Goal: Task Accomplishment & Management: Manage account settings

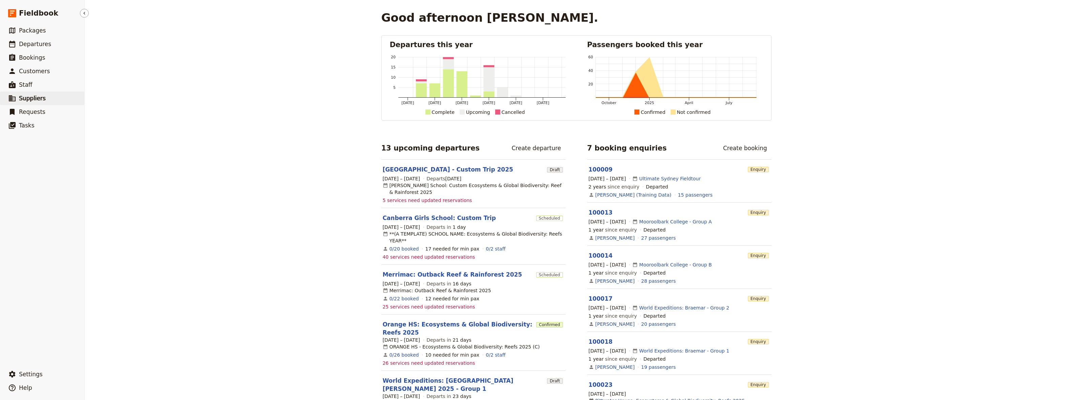
click at [28, 100] on span "Suppliers" at bounding box center [32, 98] width 27 height 7
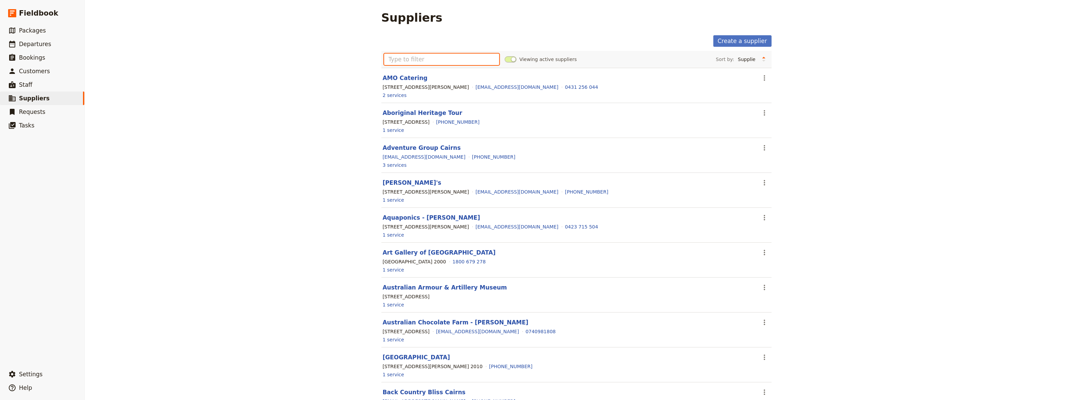
click at [386, 63] on input "text" at bounding box center [442, 60] width 116 height 12
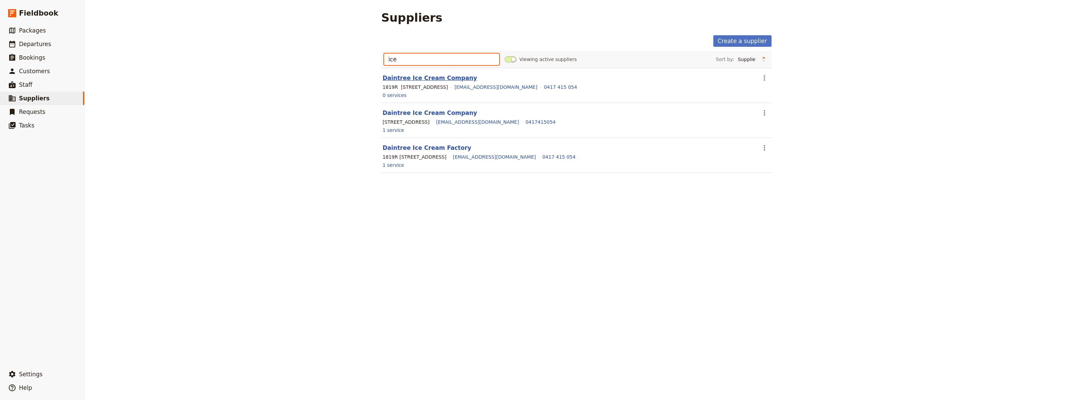
type input "ice"
click at [418, 79] on link "Daintree Ice Cream Company" at bounding box center [430, 78] width 95 height 7
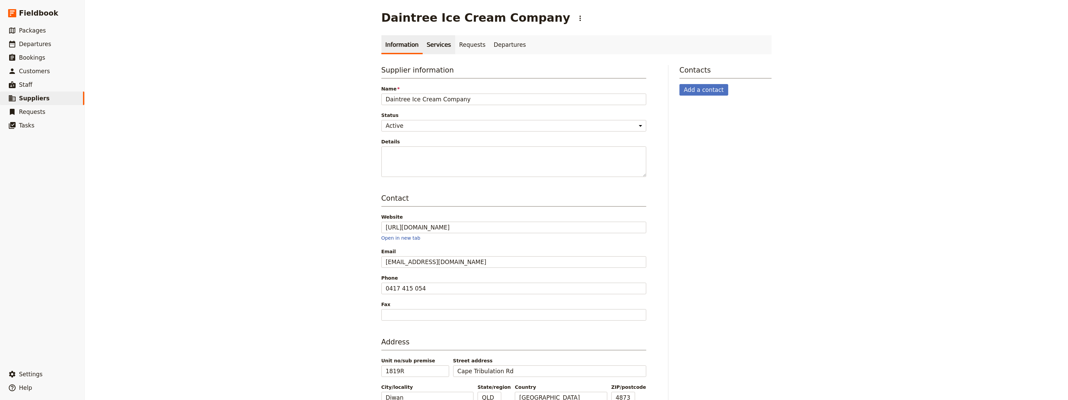
click at [427, 47] on link "Services" at bounding box center [439, 44] width 33 height 19
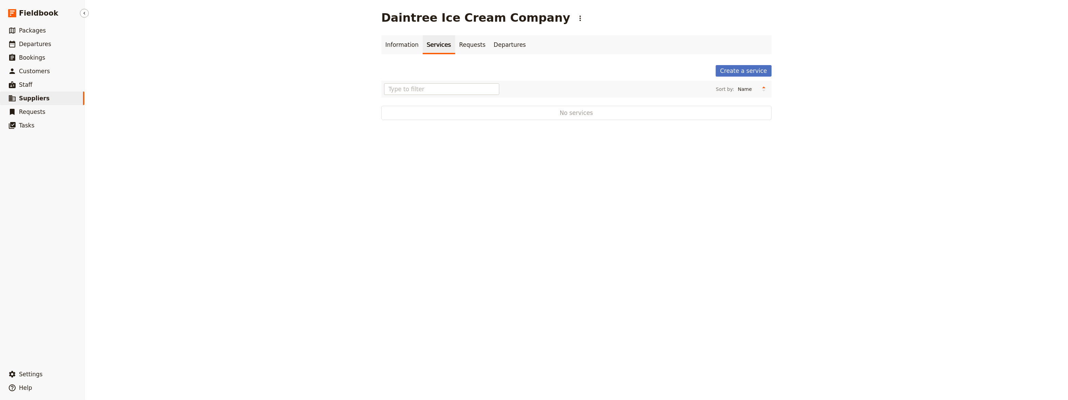
click at [44, 102] on link "​ Suppliers" at bounding box center [42, 98] width 84 height 14
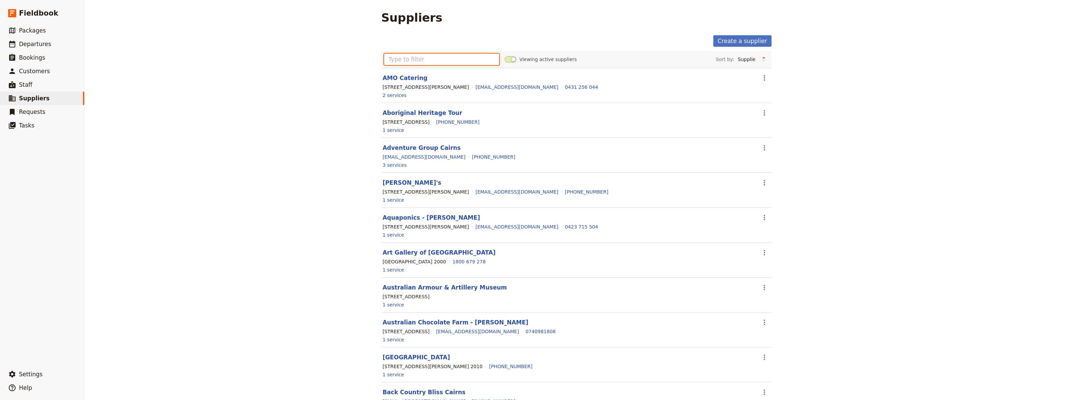
click at [410, 59] on input "text" at bounding box center [442, 60] width 116 height 12
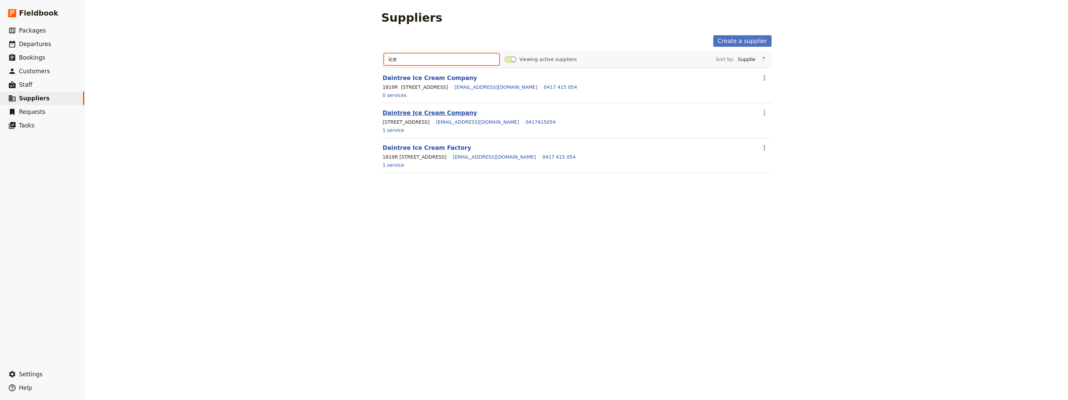
type input "ice"
click at [419, 113] on link "Daintree Ice Cream Company" at bounding box center [430, 112] width 95 height 7
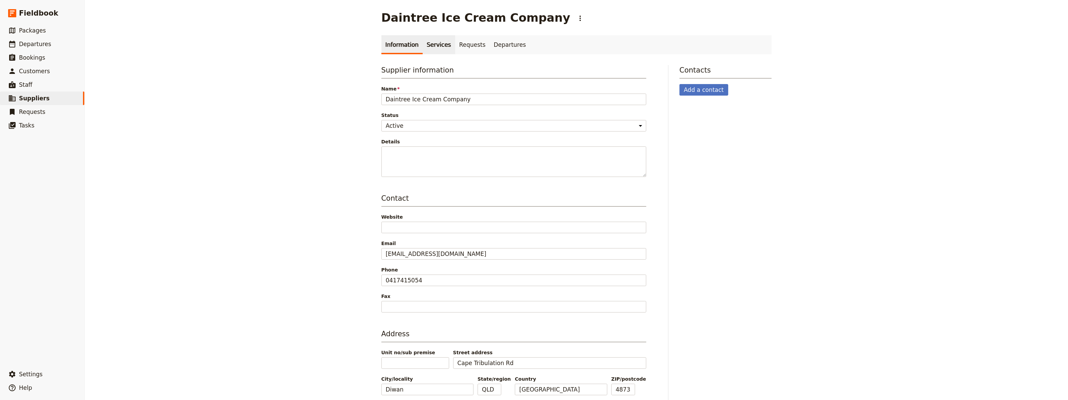
click at [427, 45] on link "Services" at bounding box center [439, 44] width 33 height 19
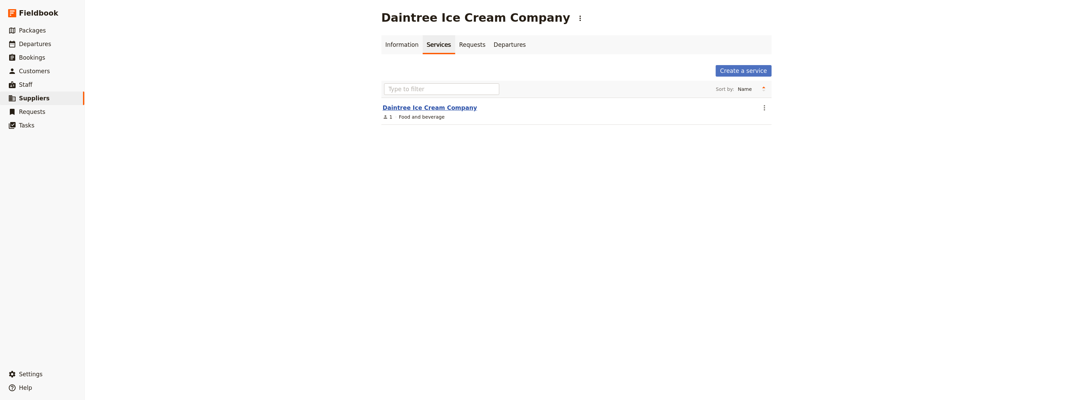
click at [418, 107] on link "Daintree Ice Cream Company" at bounding box center [430, 107] width 95 height 7
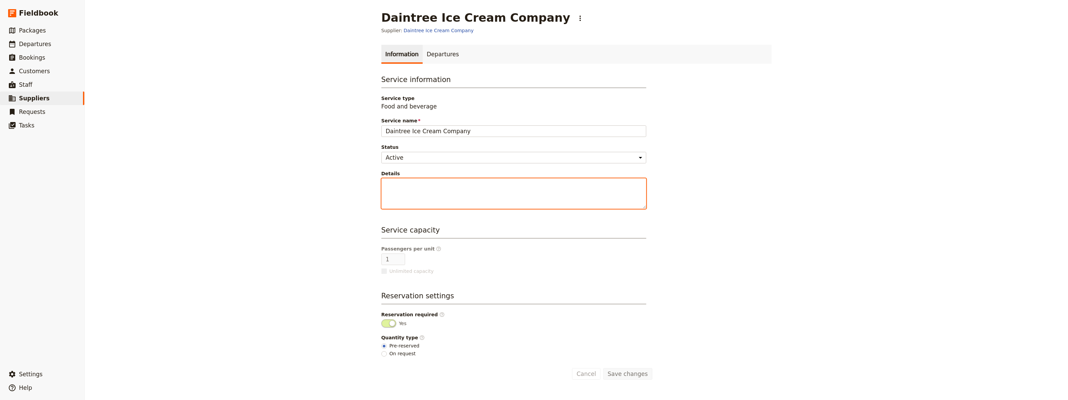
click at [386, 185] on textarea "Details" at bounding box center [513, 193] width 265 height 30
paste textarea "Organic Fruit Orchard: Next you visit a unique 22-acre site encircled by rainfo…"
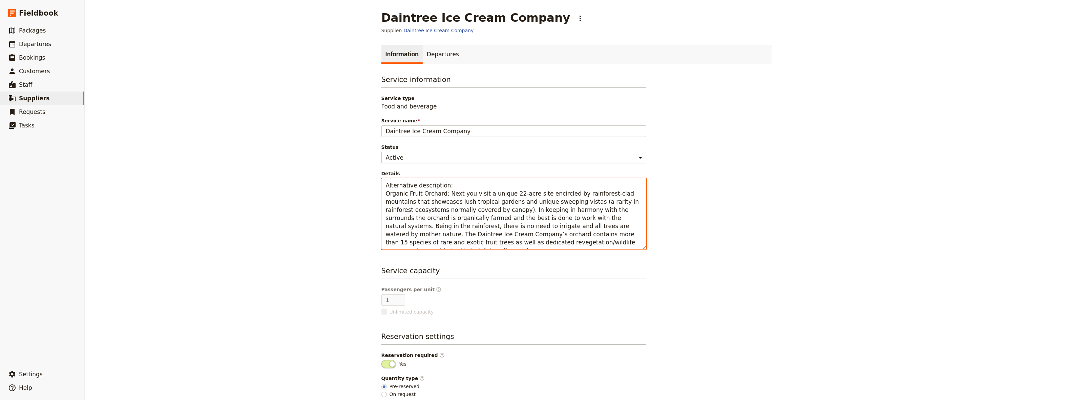
click at [438, 194] on textarea "Alternative description: Organic Fruit Orchard: Next you visit a unique 22-acre…" at bounding box center [513, 213] width 265 height 71
click at [442, 194] on textarea "Alternative description: Organic Fruit Orchard: Next you visit a unique 22-acre…" at bounding box center [513, 213] width 265 height 71
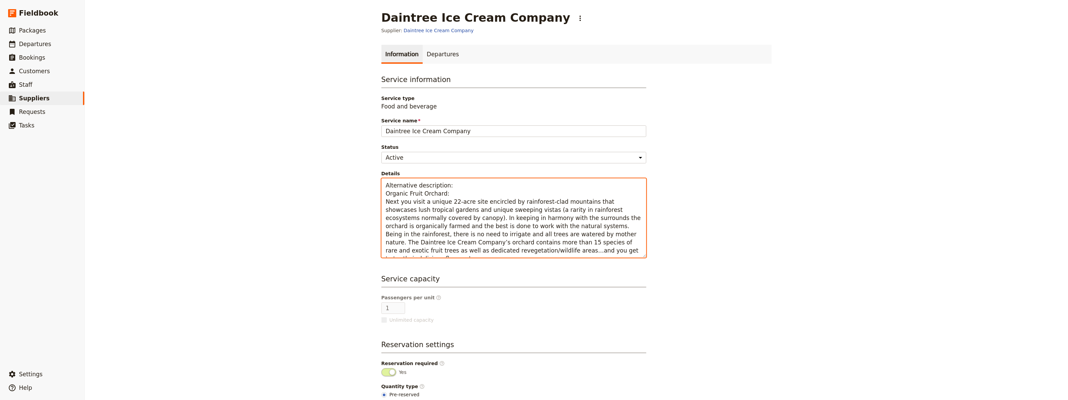
click at [442, 195] on textarea "Alternative description: Organic Fruit Orchard: Next you visit a unique 22-acre…" at bounding box center [513, 217] width 265 height 79
click at [449, 187] on textarea "Alternative description: Organic Fruit Orchard Next you visit a unique 22-acre …" at bounding box center [513, 217] width 265 height 79
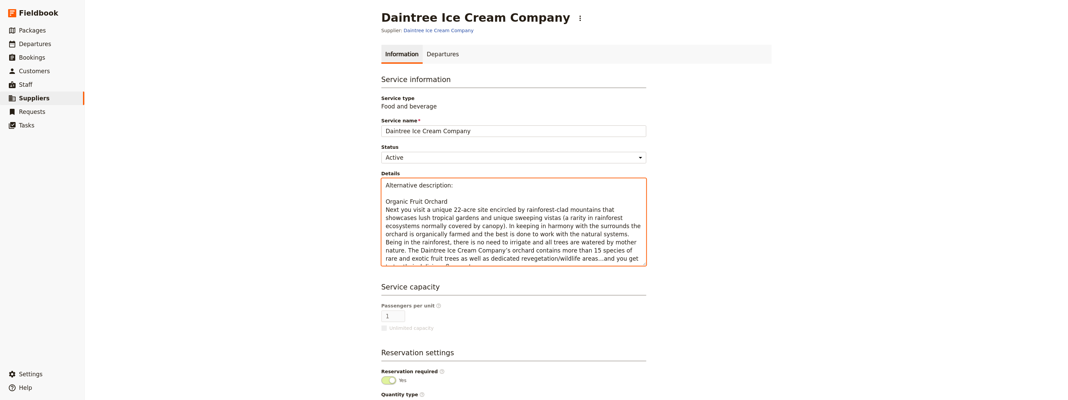
scroll to position [47, 0]
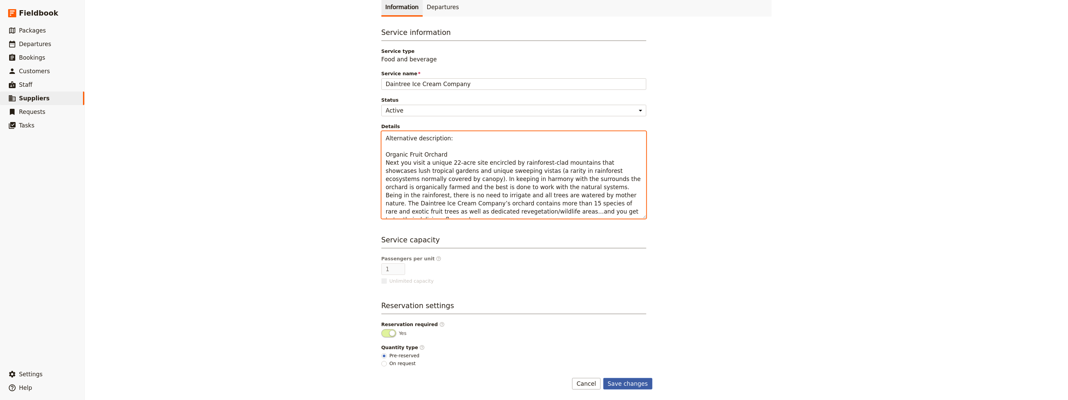
type textarea "Alternative description: Organic Fruit Orchard Next you visit a unique 22-acre …"
click at [619, 383] on button "Save changes" at bounding box center [627, 384] width 49 height 12
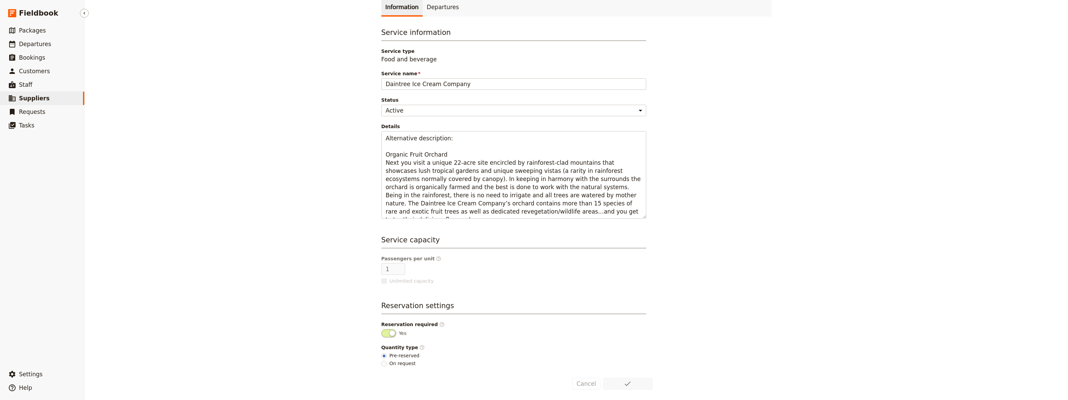
click at [38, 100] on span "Suppliers" at bounding box center [34, 98] width 30 height 7
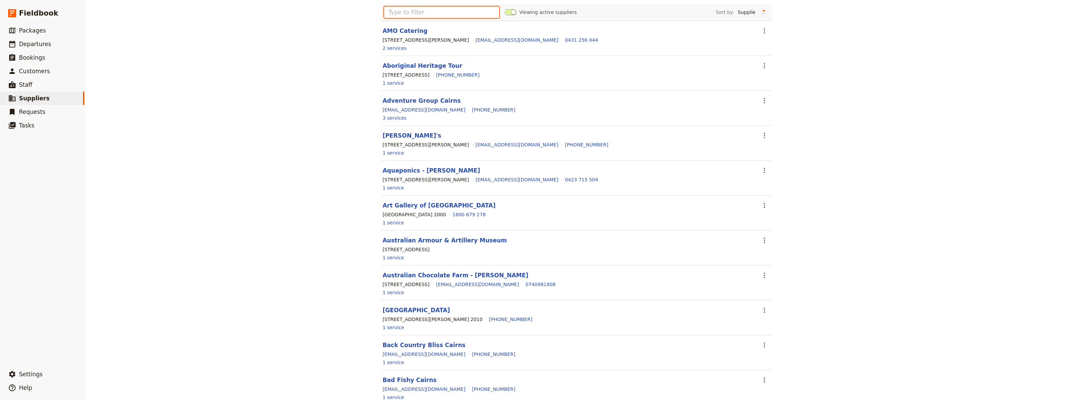
click at [405, 16] on input "text" at bounding box center [442, 12] width 116 height 12
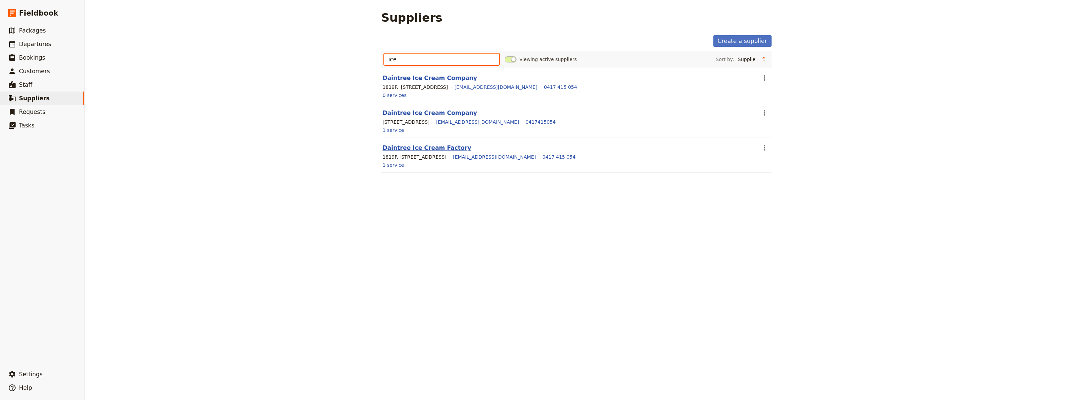
type input "ice"
click at [421, 148] on link "Daintree Ice Cream Factory" at bounding box center [427, 147] width 89 height 7
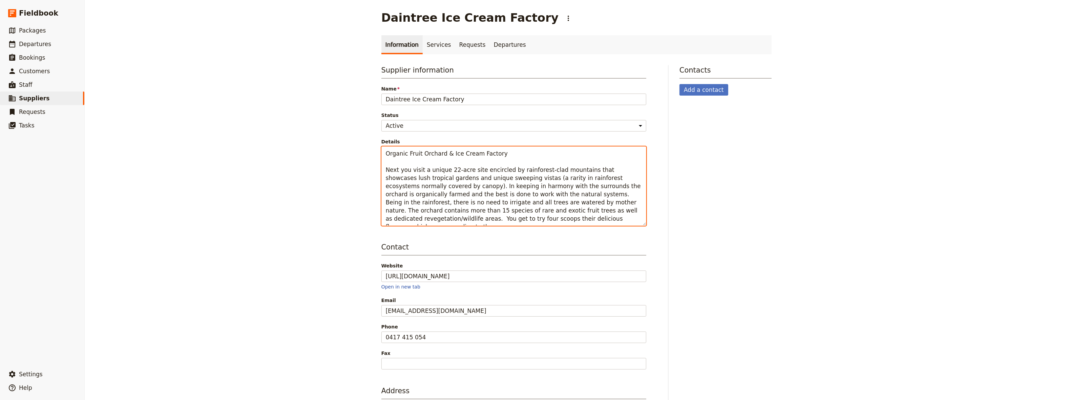
click at [503, 219] on textarea "Organic Fruit Orchard & Ice Cream Factory Next you visit a unique 22-acre site …" at bounding box center [513, 185] width 265 height 79
drag, startPoint x: 490, startPoint y: 153, endPoint x: 474, endPoint y: 151, distance: 17.0
click at [474, 151] on textarea "Organic Fruit Orchard & Ice Cream Factory Next you visit a unique 22-acre site …" at bounding box center [513, 185] width 265 height 79
drag, startPoint x: 506, startPoint y: 221, endPoint x: 381, endPoint y: 151, distance: 143.3
click at [381, 151] on textarea "Organic Fruit Orchard & Ice Cream Next you visit a unique 22-acre site encircle…" at bounding box center [513, 185] width 265 height 79
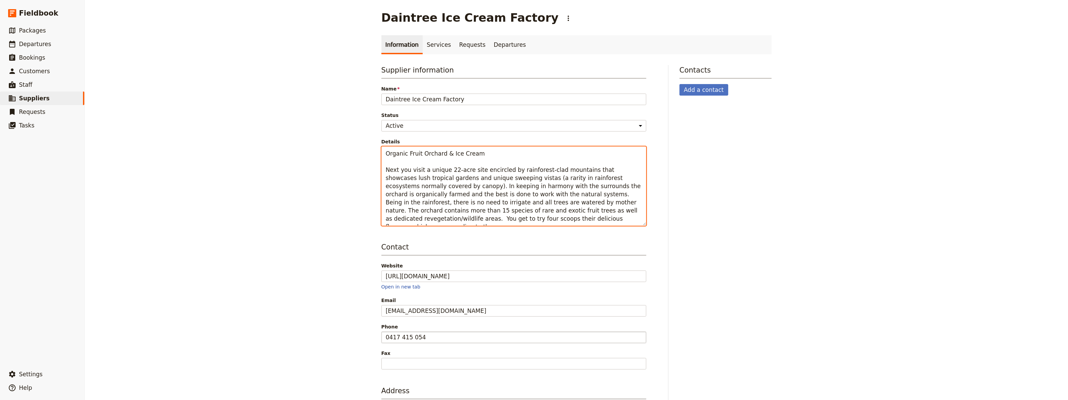
type textarea "Organic Fruit Orchard & Ice Cream Next you visit a unique 22-acre site encircle…"
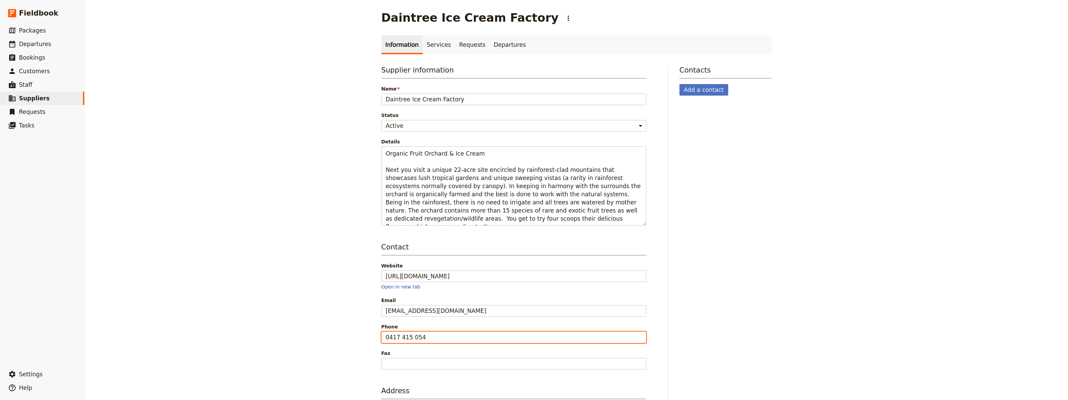
drag, startPoint x: 421, startPoint y: 337, endPoint x: 376, endPoint y: 339, distance: 45.1
click at [381, 339] on input "0417 415 054" at bounding box center [513, 337] width 265 height 12
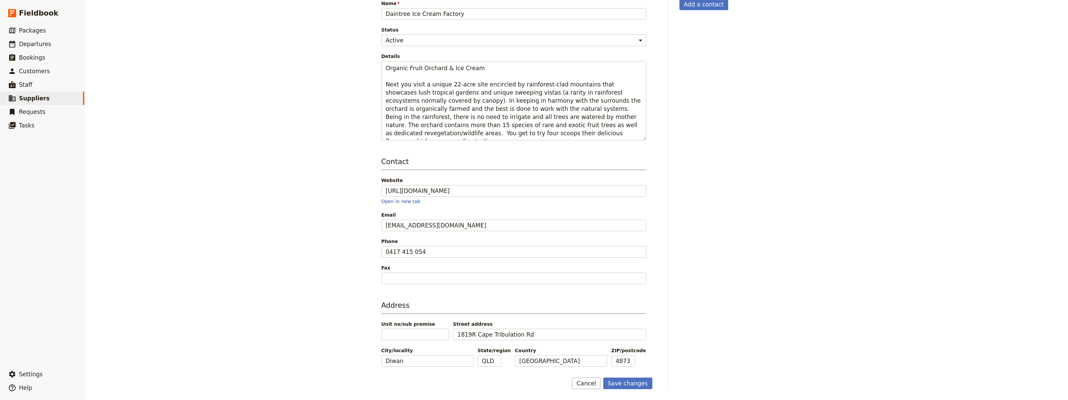
drag, startPoint x: 641, startPoint y: 382, endPoint x: 588, endPoint y: 349, distance: 63.2
click at [641, 383] on button "Save changes" at bounding box center [627, 383] width 49 height 12
click at [33, 99] on span "Suppliers" at bounding box center [34, 98] width 30 height 7
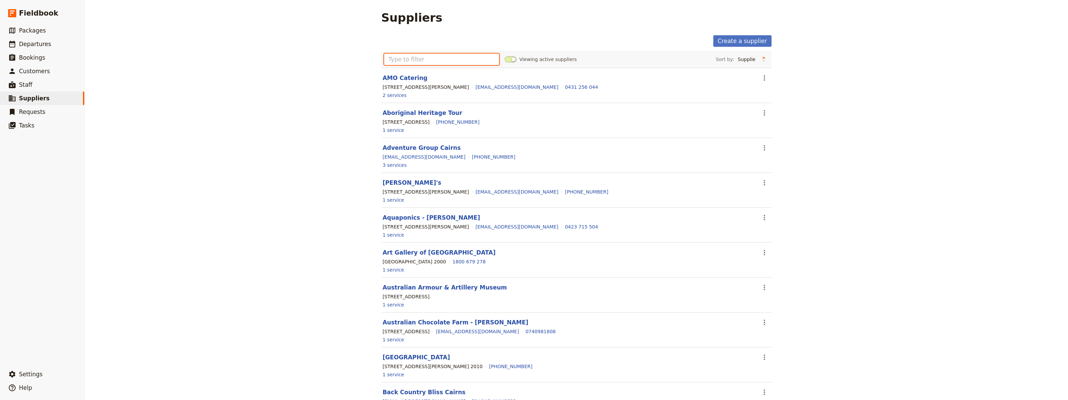
click at [400, 60] on input "text" at bounding box center [442, 60] width 116 height 12
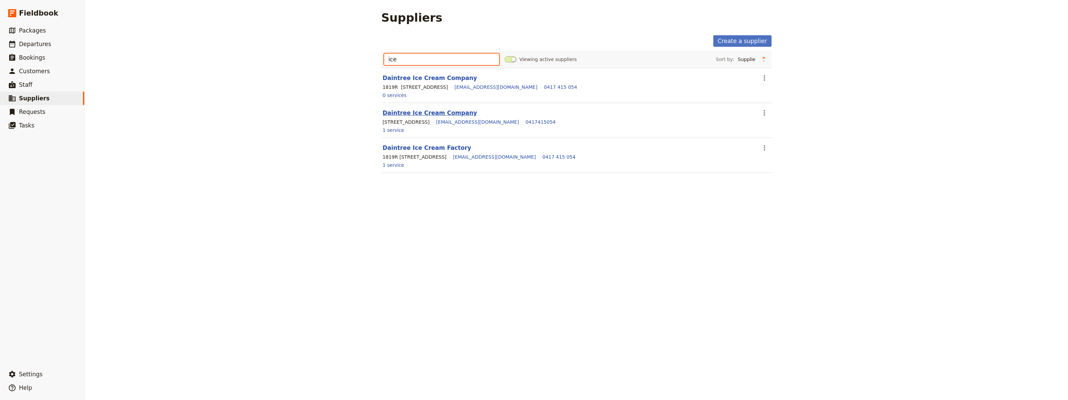
type input "ice"
click at [410, 114] on link "Daintree Ice Cream Company" at bounding box center [430, 112] width 95 height 7
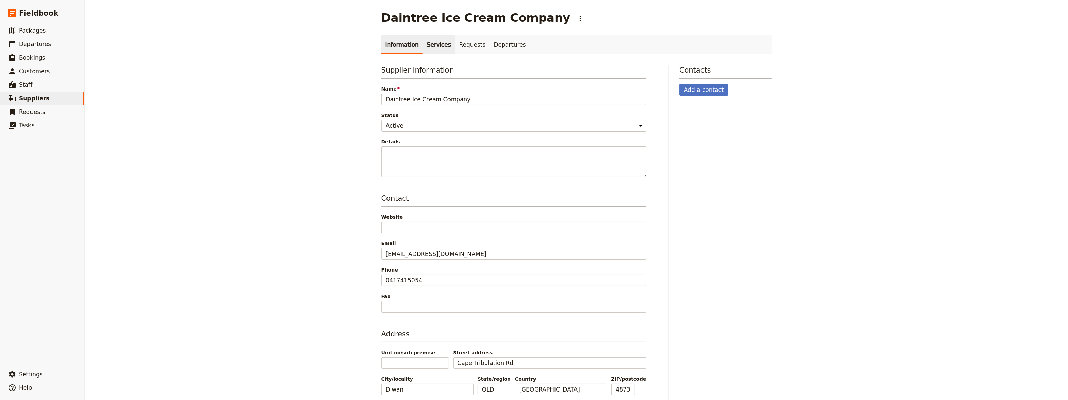
click at [429, 47] on link "Services" at bounding box center [439, 44] width 33 height 19
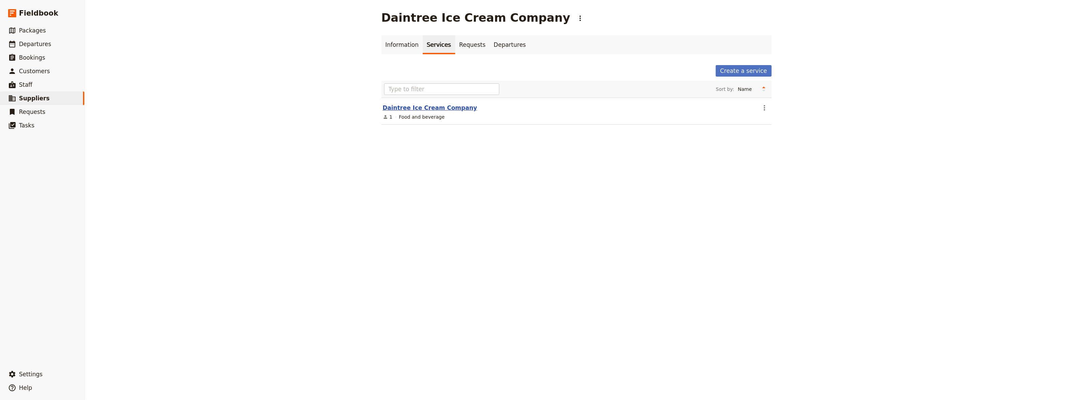
click at [417, 108] on link "Daintree Ice Cream Company" at bounding box center [430, 107] width 95 height 7
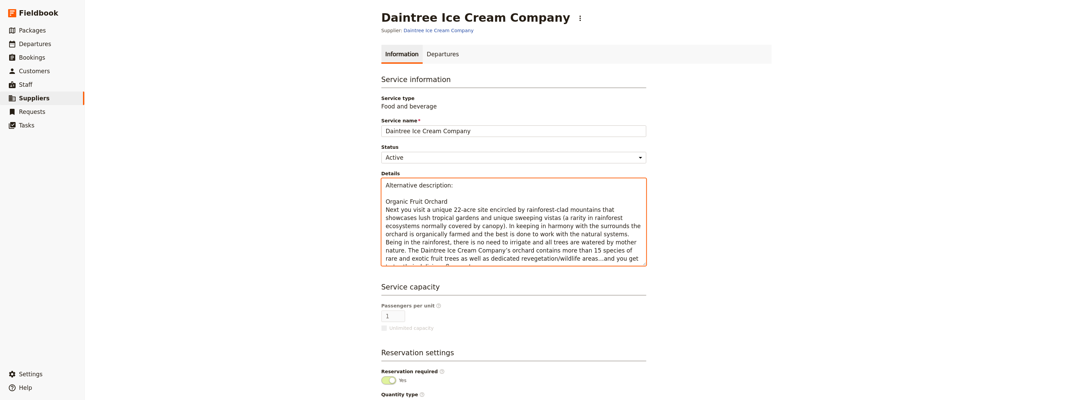
drag, startPoint x: 414, startPoint y: 186, endPoint x: 375, endPoint y: 191, distance: 39.2
click at [381, 191] on textarea "Alternative description: Organic Fruit Orchard Next you visit a unique 22-acre …" at bounding box center [513, 221] width 265 height 87
click at [414, 186] on textarea "Alternative description: Organic Fruit Orchard Next you visit a unique 22-acre …" at bounding box center [513, 221] width 265 height 87
click at [506, 255] on textarea "Alternative Description: Organic Fruit Orchard Next you visit a unique 22-acre …" at bounding box center [513, 221] width 265 height 87
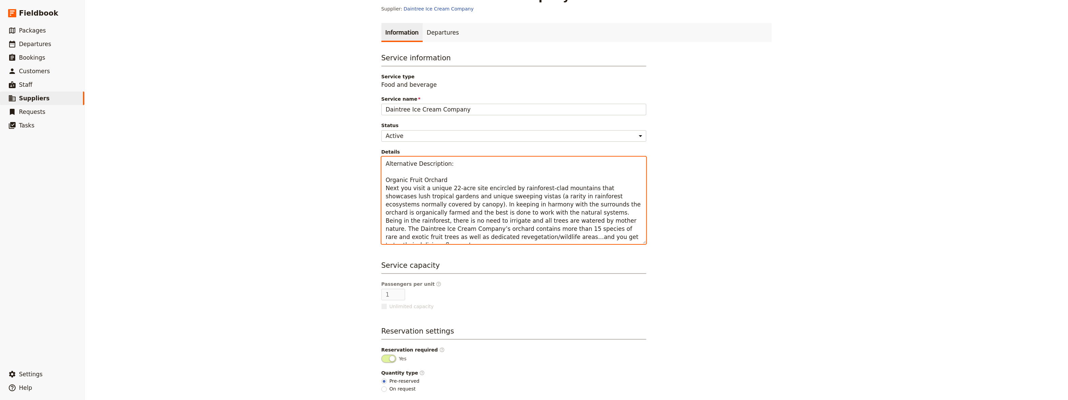
scroll to position [47, 0]
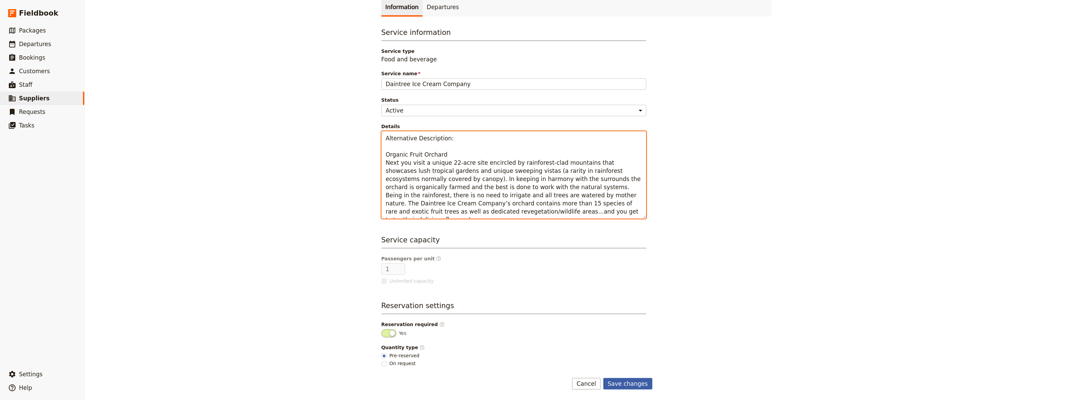
type textarea "Alternative Description: Organic Fruit Orchard Next you visit a unique 22-acre …"
click at [626, 382] on button "Save changes" at bounding box center [627, 384] width 49 height 12
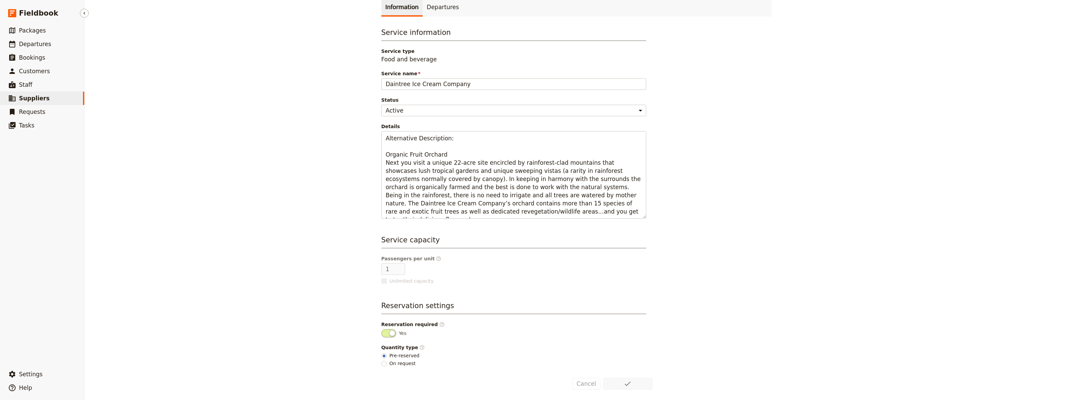
drag, startPoint x: 32, startPoint y: 98, endPoint x: 100, endPoint y: 102, distance: 68.9
click at [32, 98] on span "Suppliers" at bounding box center [34, 98] width 30 height 7
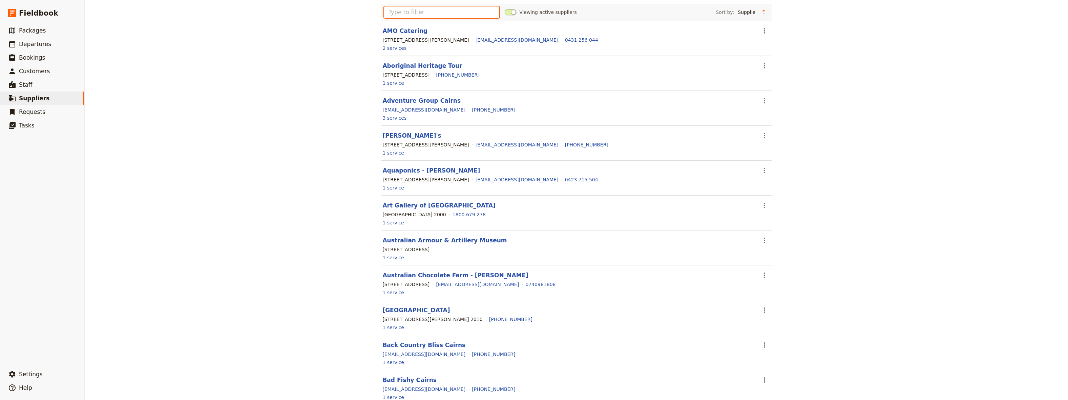
click at [396, 13] on input "text" at bounding box center [442, 12] width 116 height 12
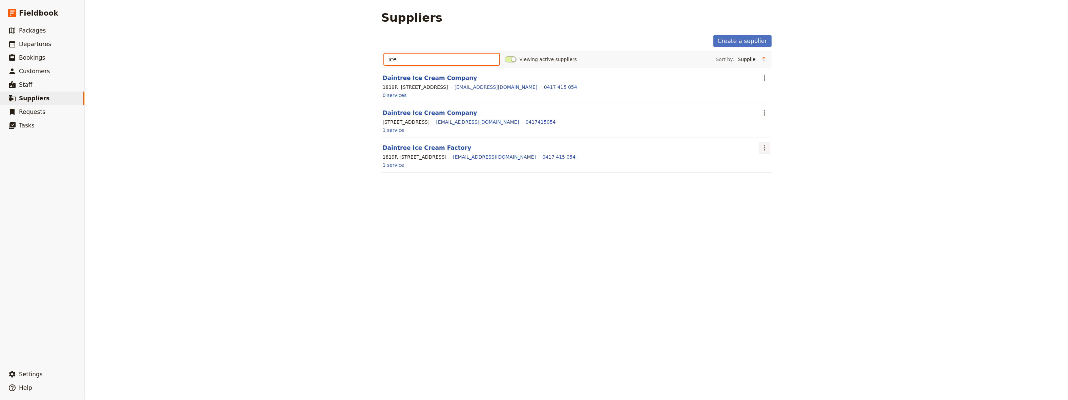
type input "ice"
click at [760, 147] on icon "Actions" at bounding box center [764, 148] width 8 height 8
click at [780, 183] on span "Delete supplier..." at bounding box center [780, 181] width 40 height 7
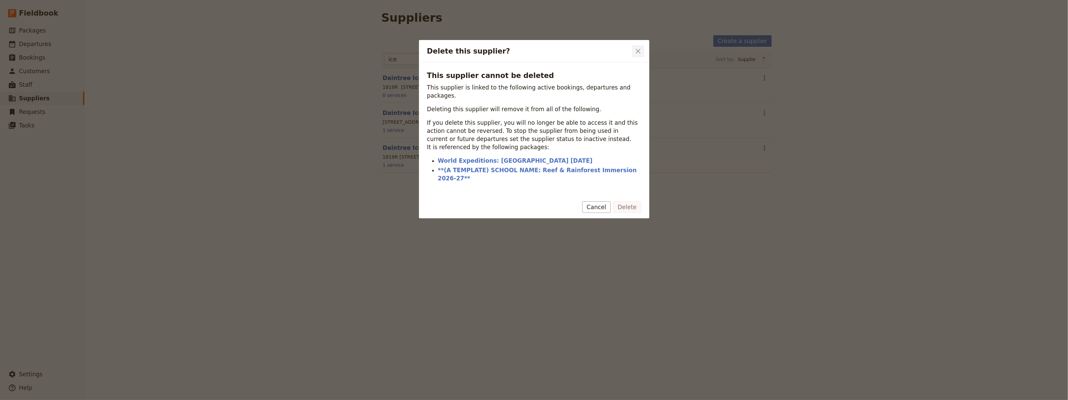
click at [639, 50] on icon "Close dialog" at bounding box center [638, 51] width 5 height 5
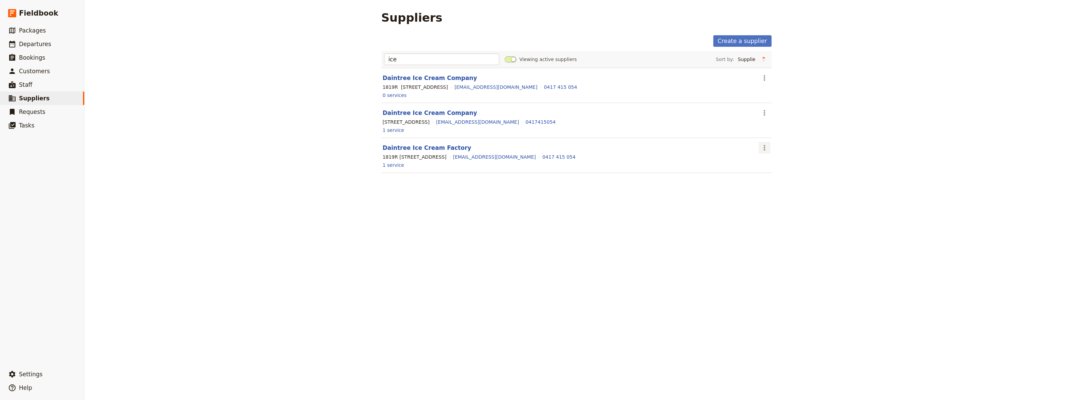
click at [760, 148] on icon "Actions" at bounding box center [764, 148] width 8 height 8
click at [767, 171] on span "Make inactive" at bounding box center [776, 171] width 33 height 7
click at [407, 80] on link "Daintree Ice Cream Company" at bounding box center [430, 78] width 95 height 7
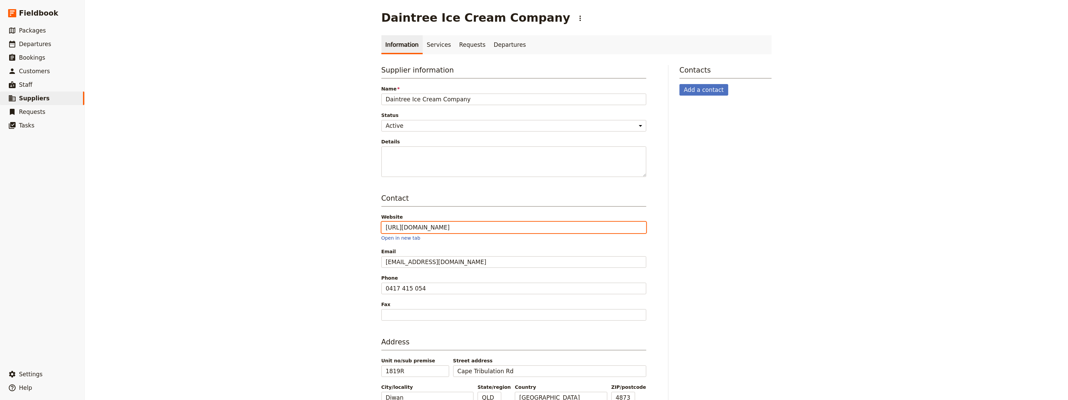
drag, startPoint x: 476, startPoint y: 227, endPoint x: 366, endPoint y: 227, distance: 109.4
click at [381, 227] on input "[URL][DOMAIN_NAME]" at bounding box center [513, 228] width 265 height 12
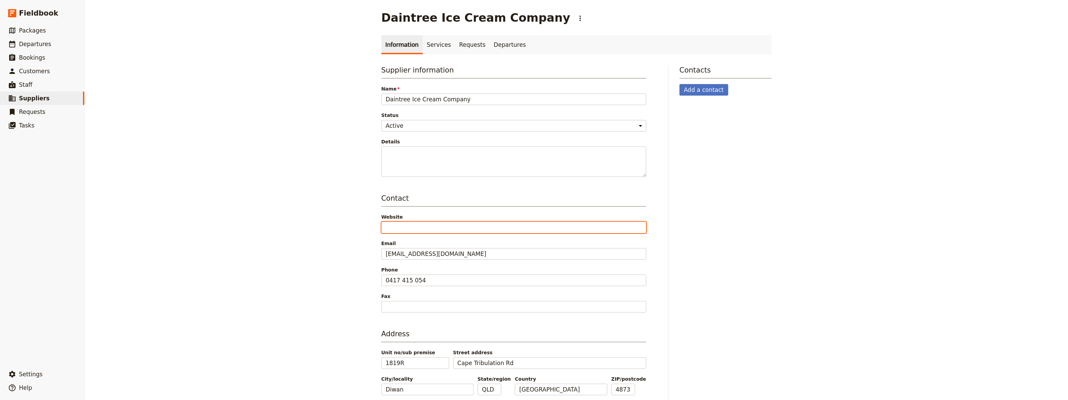
scroll to position [34, 0]
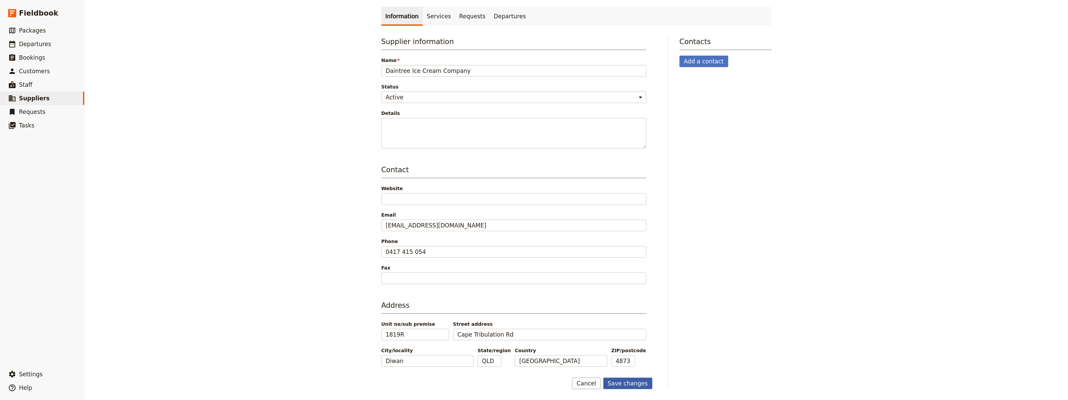
click at [623, 384] on button "Save changes" at bounding box center [627, 383] width 49 height 12
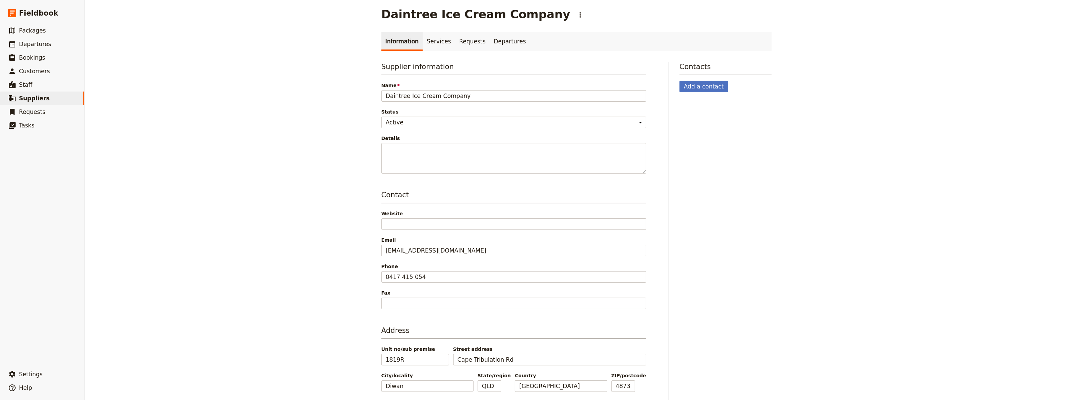
scroll to position [0, 0]
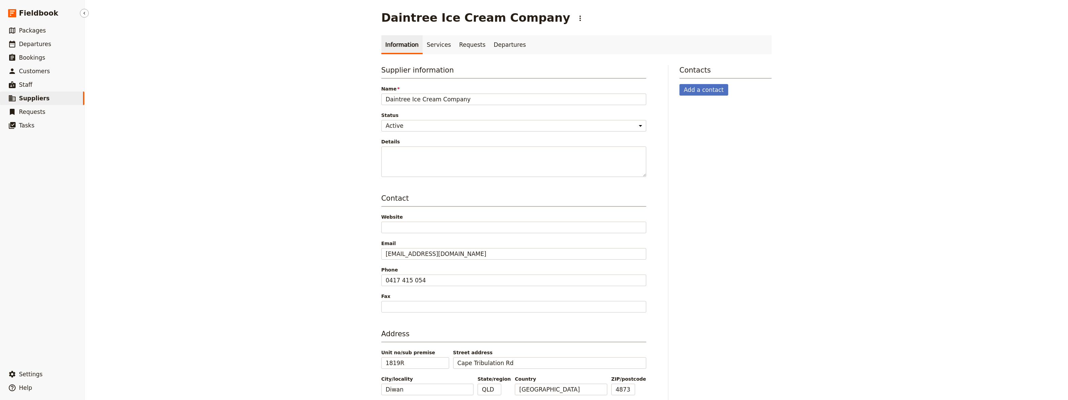
click at [32, 100] on span "Suppliers" at bounding box center [34, 98] width 30 height 7
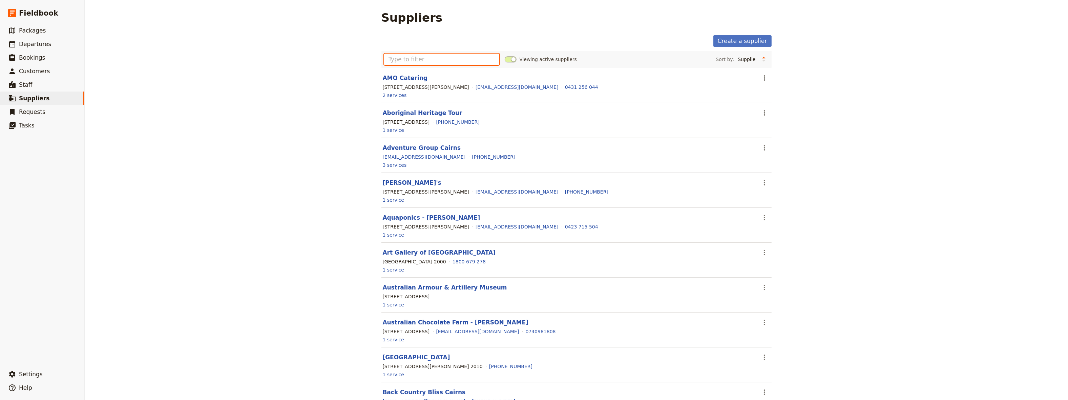
click at [418, 58] on input "text" at bounding box center [442, 60] width 116 height 12
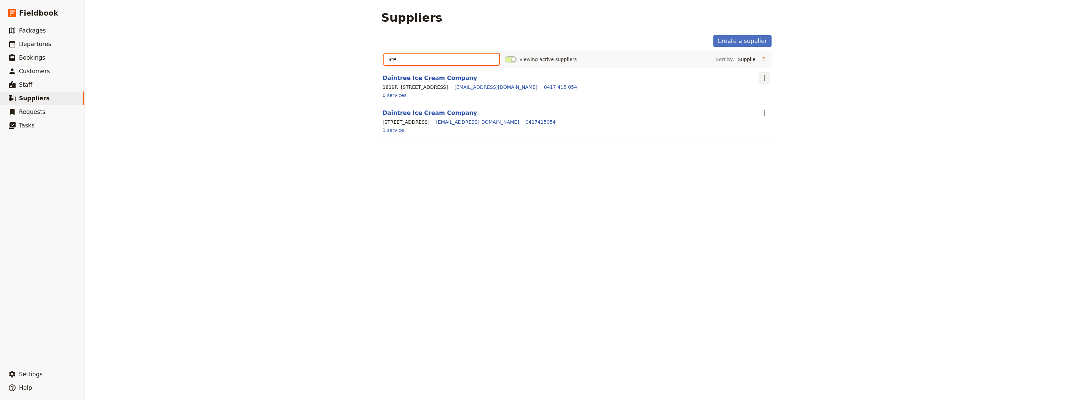
type input "ice"
click at [760, 79] on icon "Actions" at bounding box center [764, 78] width 8 height 8
click at [764, 101] on span "Make inactive" at bounding box center [776, 102] width 33 height 7
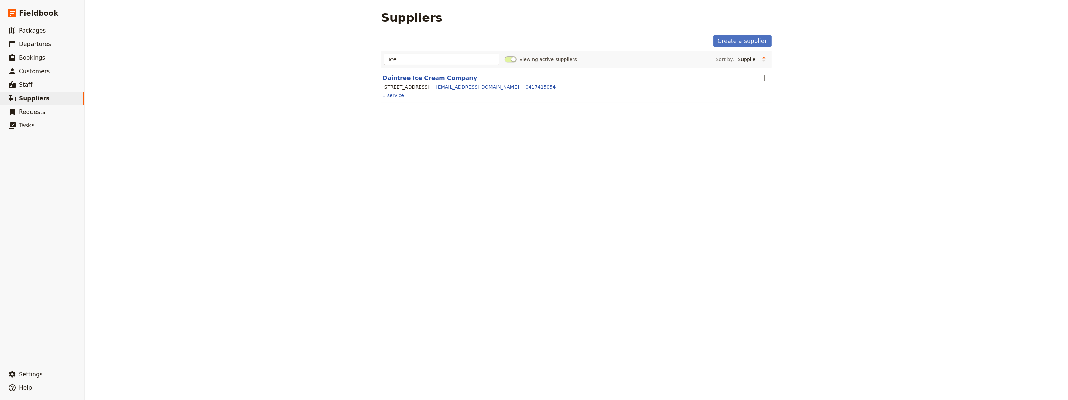
click at [349, 222] on div "Suppliers Create a supplier ice Viewing active suppliers Sort by: Supplier Loca…" at bounding box center [576, 200] width 983 height 400
click at [27, 32] on span "Packages" at bounding box center [32, 30] width 27 height 7
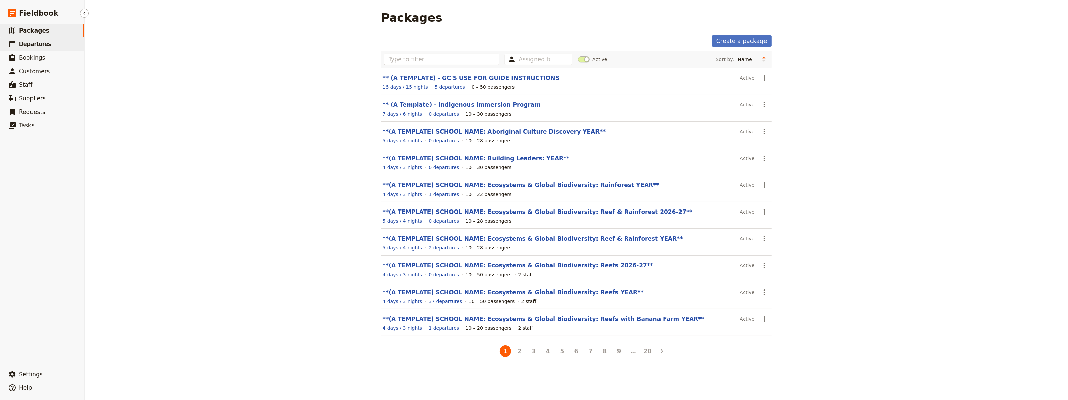
click at [33, 44] on span "Departures" at bounding box center [35, 44] width 32 height 7
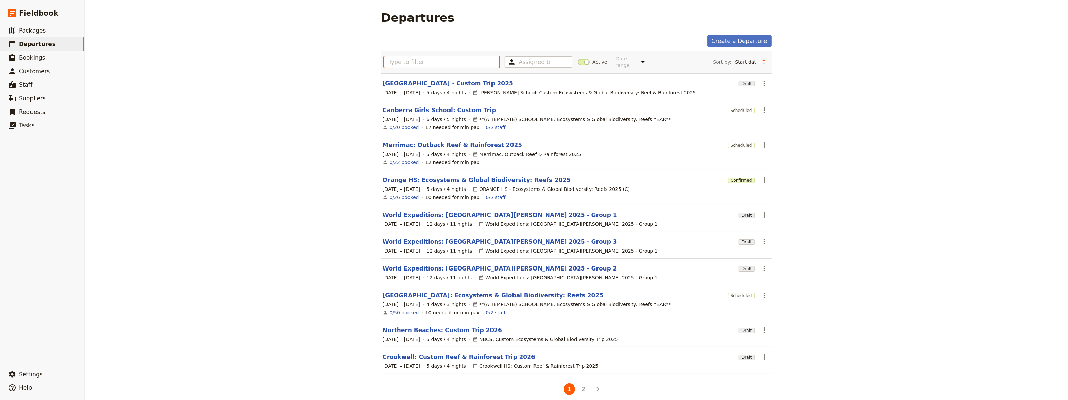
click at [395, 60] on input "text" at bounding box center [442, 62] width 116 height 12
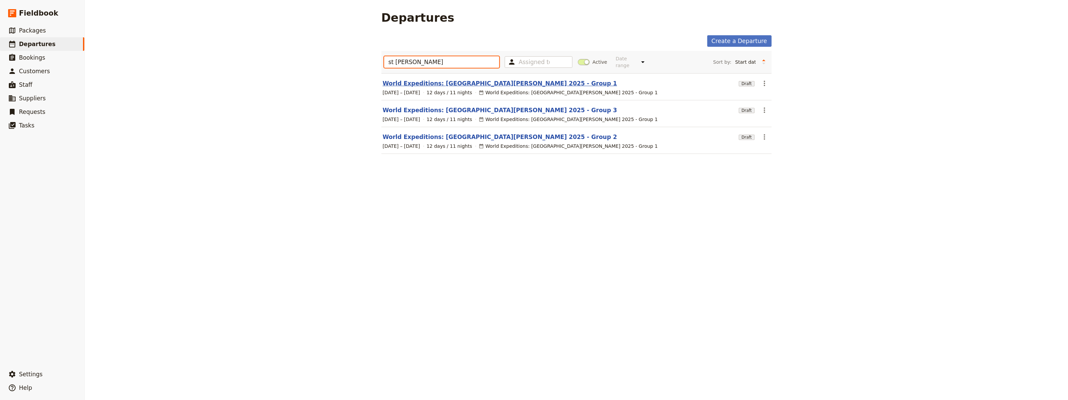
type input "st [PERSON_NAME]"
click at [479, 79] on link "World Expeditions: [GEOGRAPHIC_DATA][PERSON_NAME] 2025 - Group 1" at bounding box center [500, 83] width 234 height 8
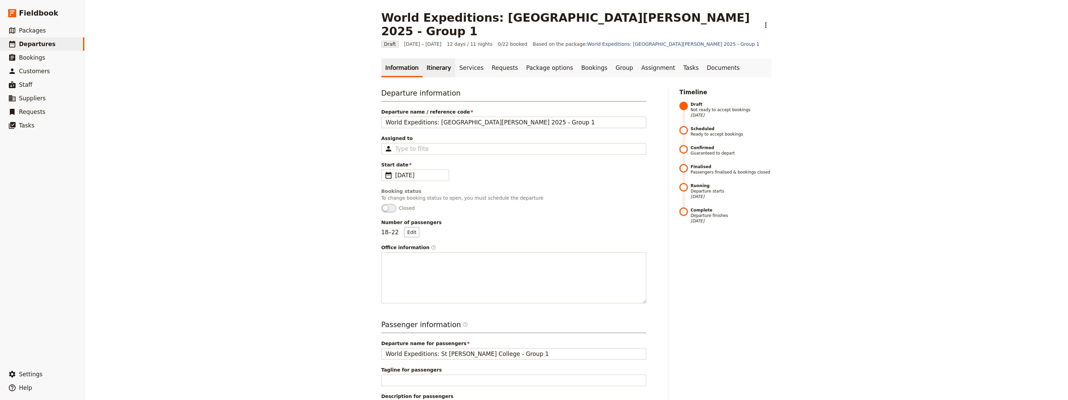
click at [429, 58] on link "Itinerary" at bounding box center [439, 67] width 33 height 19
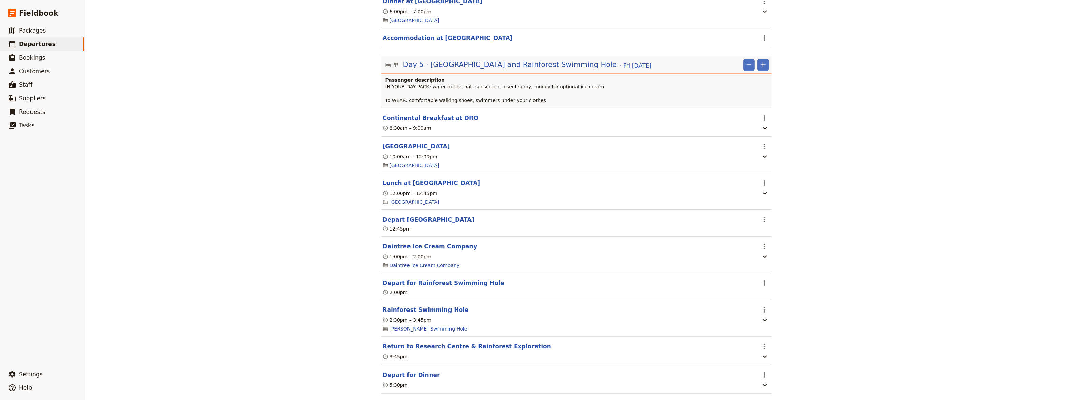
scroll to position [2003, 0]
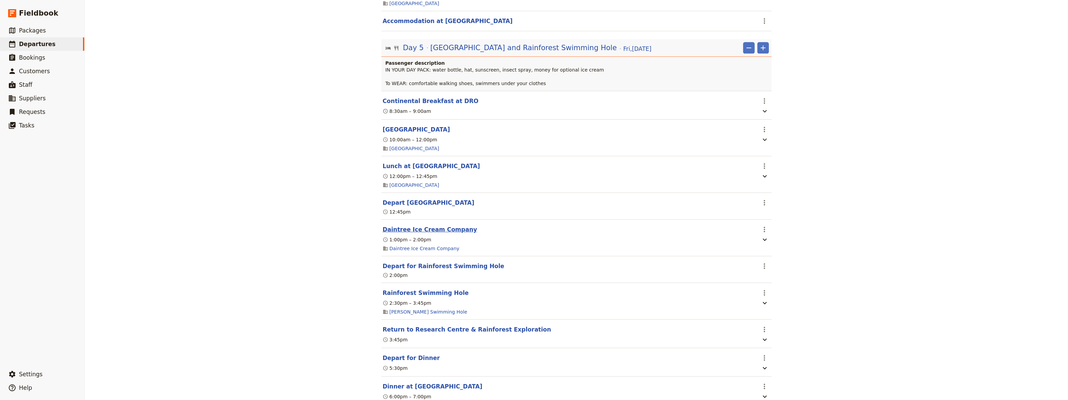
click at [439, 233] on button "Daintree Ice Cream Company" at bounding box center [430, 229] width 95 height 8
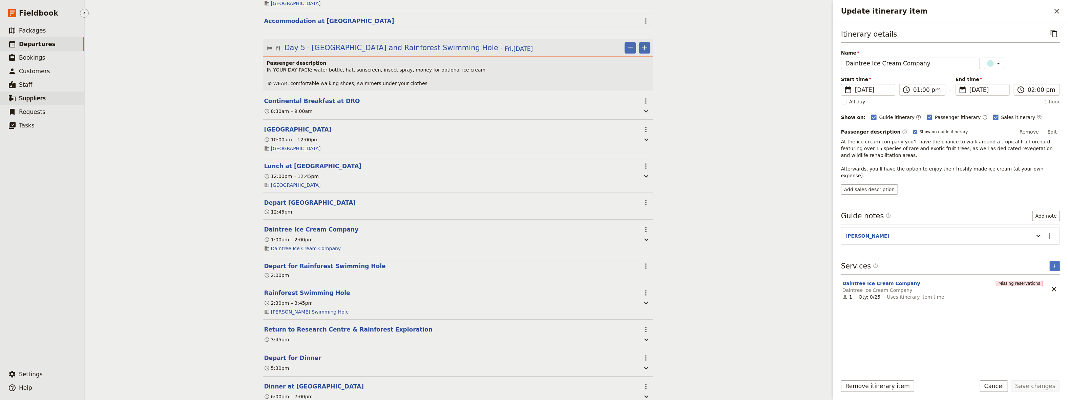
click at [32, 99] on span "Suppliers" at bounding box center [32, 98] width 27 height 7
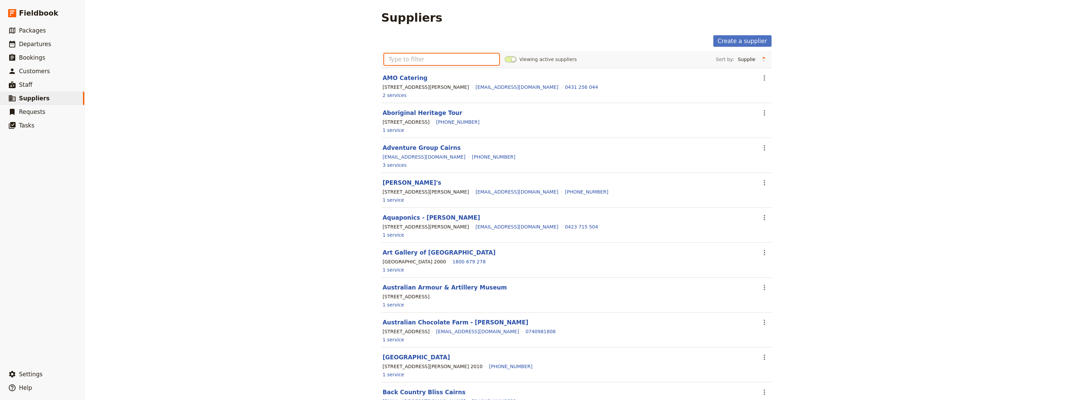
click at [418, 60] on input "text" at bounding box center [442, 60] width 116 height 12
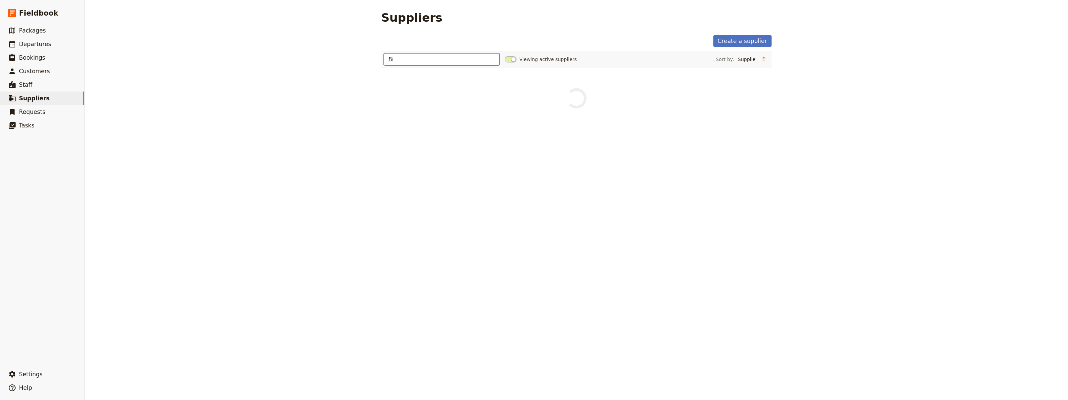
type input "8"
type input "ice"
click at [431, 77] on link "Daintree Ice Cream Company" at bounding box center [430, 78] width 95 height 7
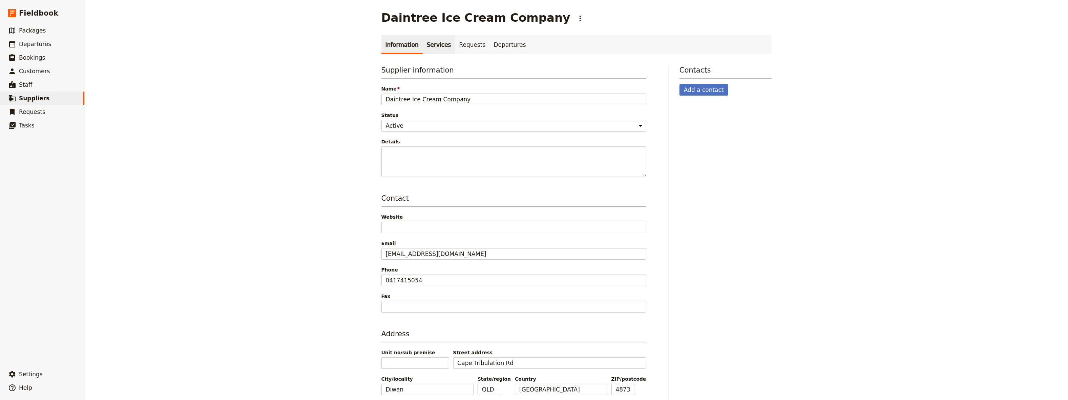
click at [426, 40] on link "Services" at bounding box center [439, 44] width 33 height 19
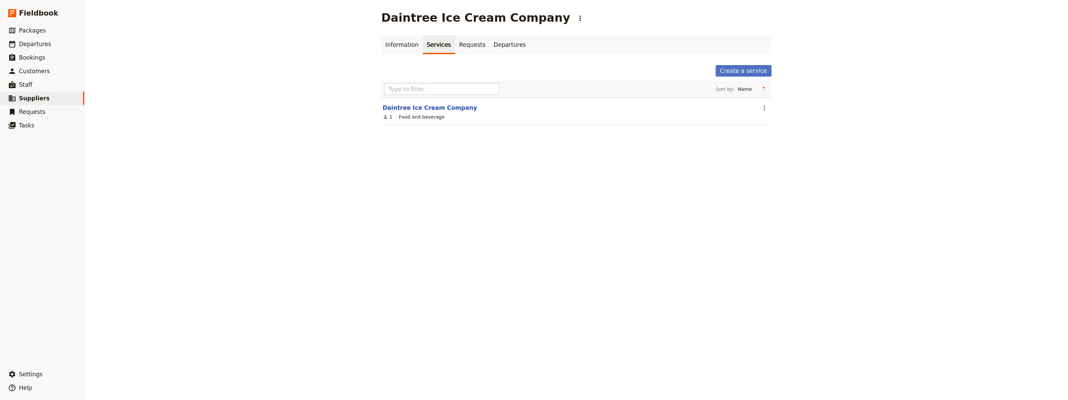
click at [428, 103] on section "Daintree Ice Cream Company ​ 1 Food and beverage" at bounding box center [576, 111] width 390 height 27
click at [427, 106] on link "Daintree Ice Cream Company" at bounding box center [430, 107] width 95 height 7
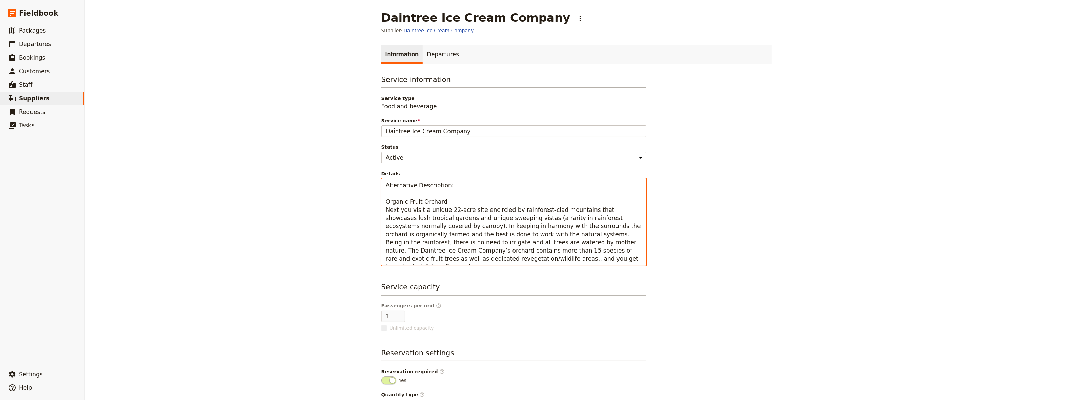
click at [458, 259] on textarea "Alternative Description: Organic Fruit Orchard Next you visit a unique 22-acre …" at bounding box center [513, 221] width 265 height 87
click at [547, 259] on textarea "Alternative Description: Organic Fruit Orchard Next you visit a unique 22-acre …" at bounding box center [513, 221] width 265 height 87
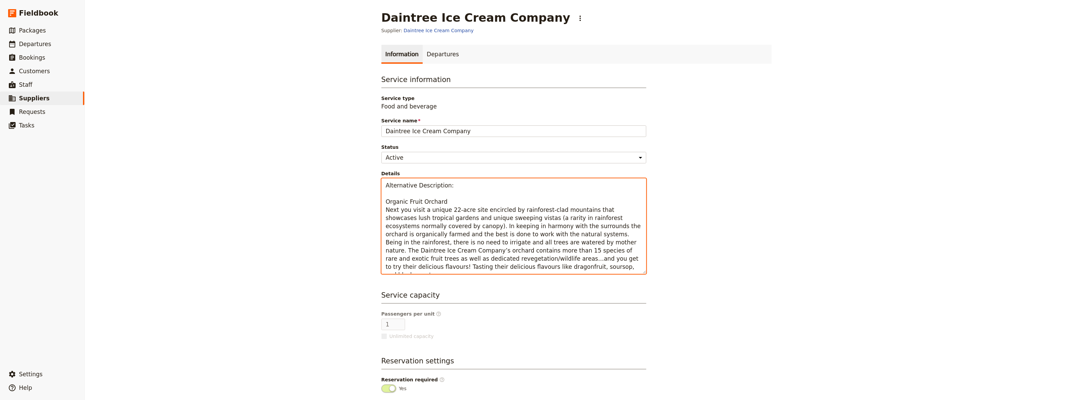
drag, startPoint x: 457, startPoint y: 259, endPoint x: 603, endPoint y: 252, distance: 146.2
click at [603, 252] on textarea "Alternative Description: Organic Fruit Orchard Next you visit a unique 22-acre …" at bounding box center [513, 226] width 265 height 96
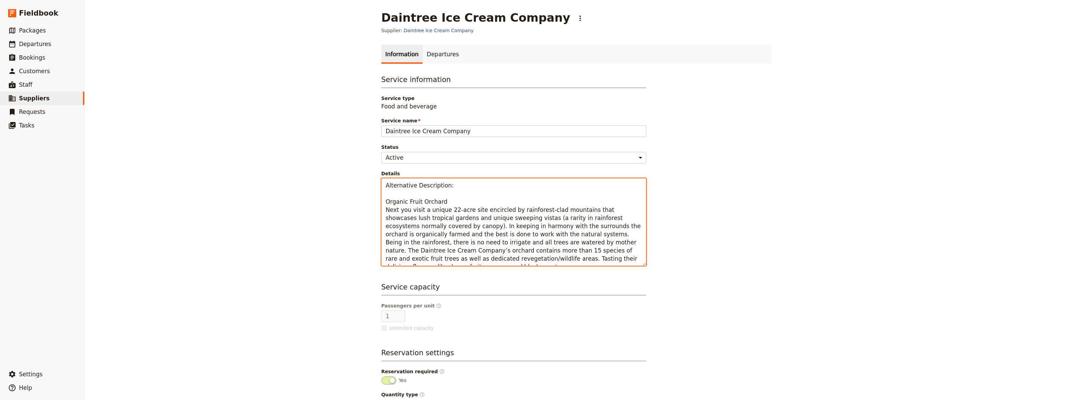
click at [536, 260] on textarea "Alternative Description: Organic Fruit Orchard Next you visit a unique 22-acre …" at bounding box center [513, 221] width 265 height 87
click at [596, 261] on textarea "Alternative Description: Organic Fruit Orchard Next you visit a unique 22-acre …" at bounding box center [513, 221] width 265 height 87
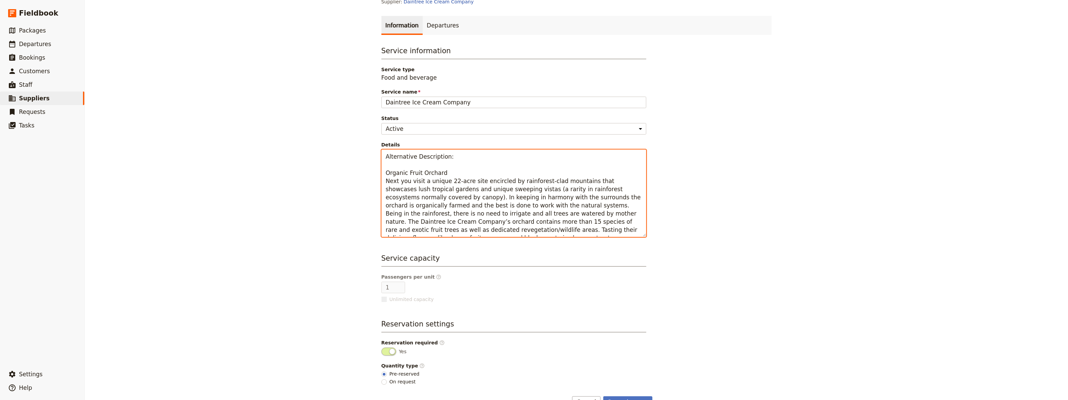
scroll to position [46, 0]
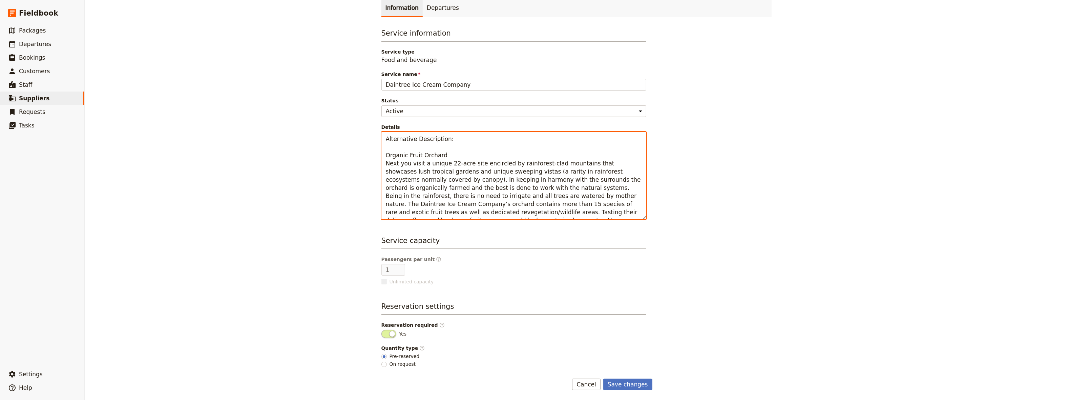
click at [407, 214] on textarea "Alternative Description: Organic Fruit Orchard Next you visit a unique 22-acre …" at bounding box center [513, 175] width 265 height 87
type textarea "Alternative Description: Organic Fruit Orchard Next you visit a unique 22-acre …"
click at [630, 384] on button "Save changes" at bounding box center [627, 384] width 49 height 12
